Goal: Information Seeking & Learning: Find specific fact

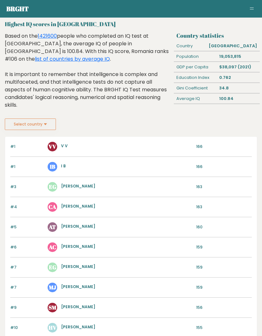
scroll to position [15, 0]
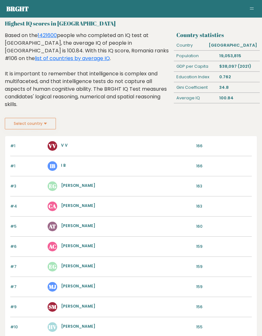
click at [110, 55] on link "list of countries by average IQ" at bounding box center [72, 58] width 75 height 7
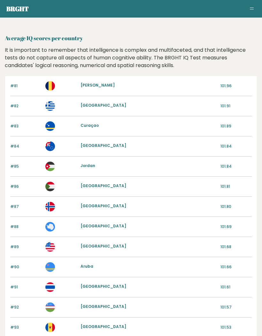
click at [234, 64] on div "It is important to remember that intelligence is complex and multifaceted, and …" at bounding box center [131, 57] width 257 height 23
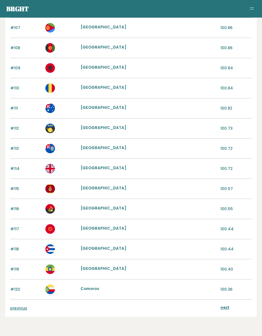
scroll to position [580, 0]
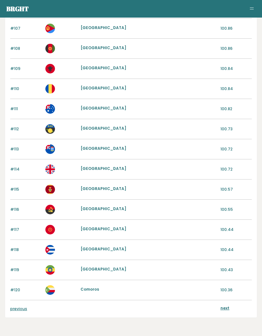
click at [226, 310] on link "next" at bounding box center [224, 307] width 9 height 5
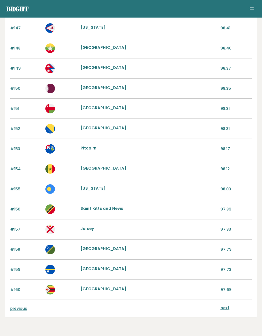
scroll to position [580, 0]
click at [18, 309] on link "previous" at bounding box center [18, 308] width 17 height 5
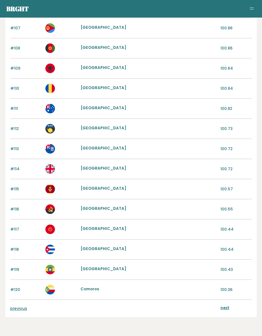
scroll to position [580, 0]
click at [19, 309] on link "previous" at bounding box center [18, 308] width 17 height 5
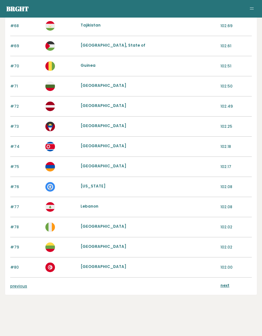
scroll to position [603, 0]
click at [16, 284] on link "previous" at bounding box center [18, 285] width 17 height 5
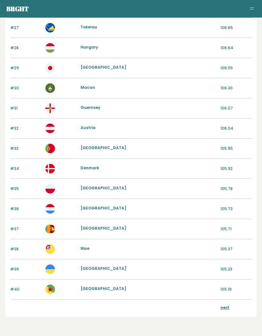
scroll to position [580, 0]
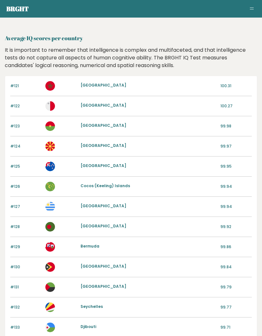
scroll to position [603, 0]
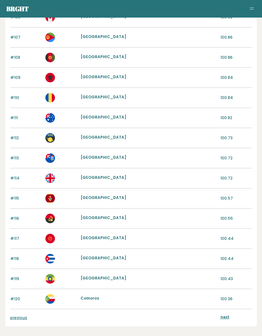
scroll to position [566, 0]
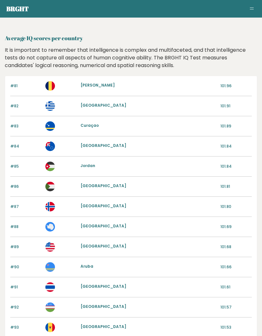
scroll to position [603, 0]
